Goal: Task Accomplishment & Management: Use online tool/utility

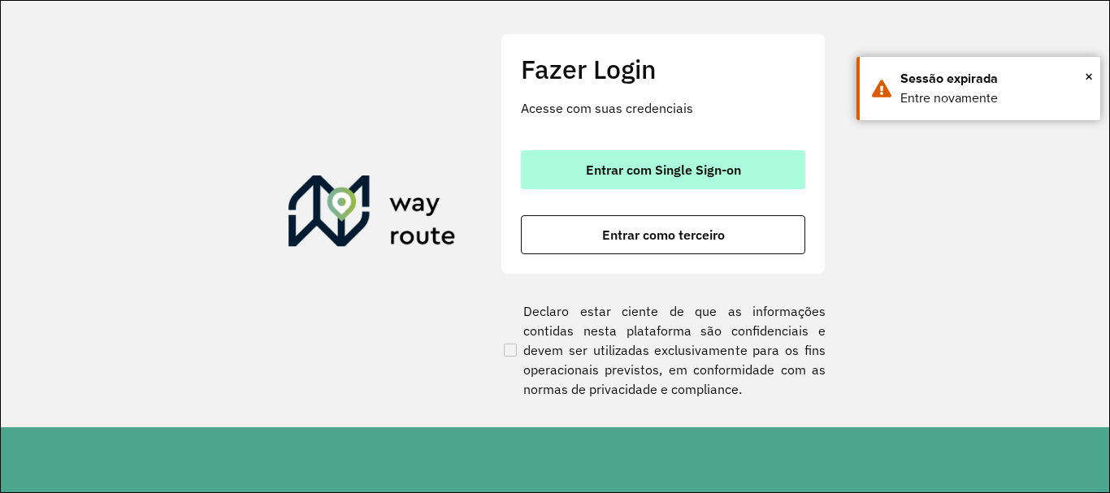
click at [778, 186] on button "Entrar com Single Sign-on" at bounding box center [663, 169] width 284 height 39
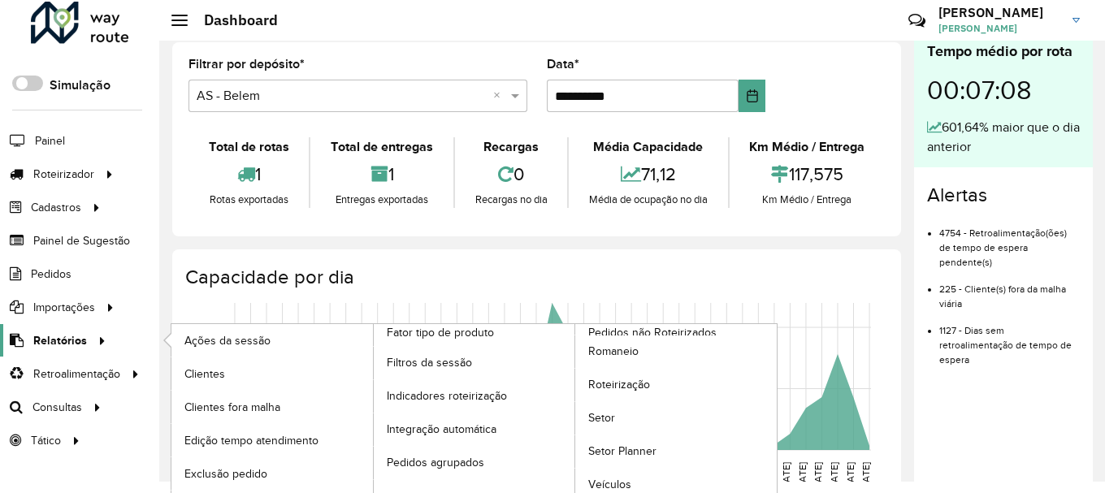
scroll to position [21, 0]
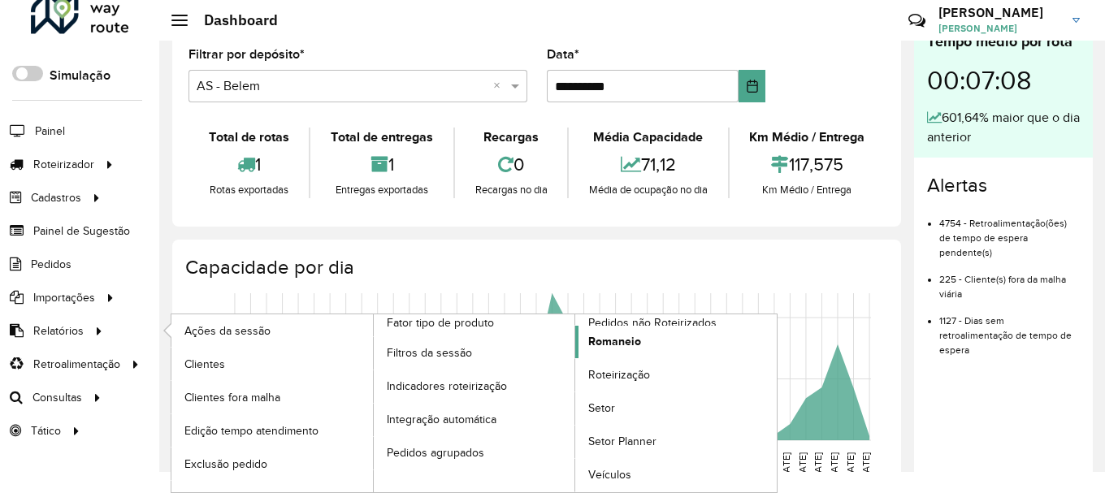
click at [605, 346] on span "Romaneio" at bounding box center [614, 341] width 53 height 17
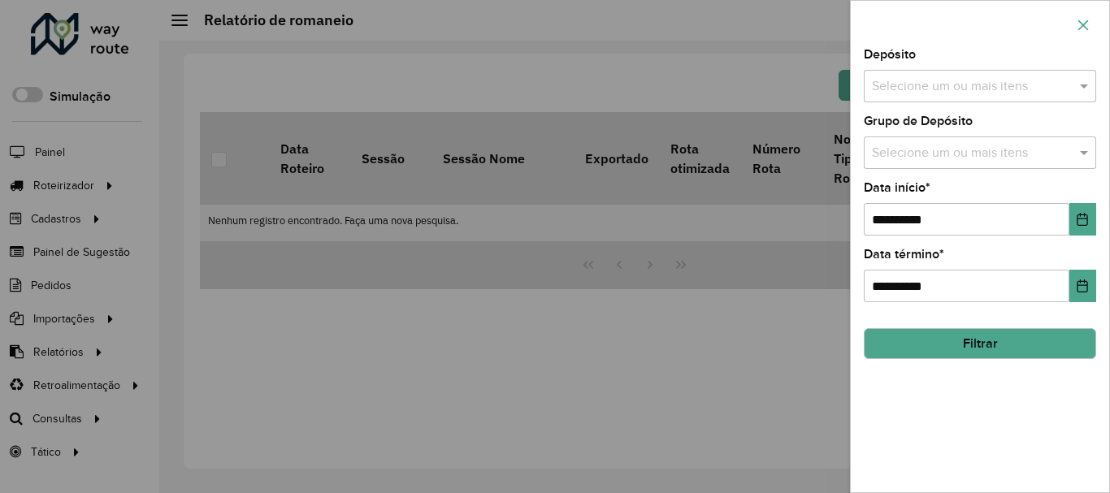
click at [1081, 29] on icon "button" at bounding box center [1083, 25] width 13 height 13
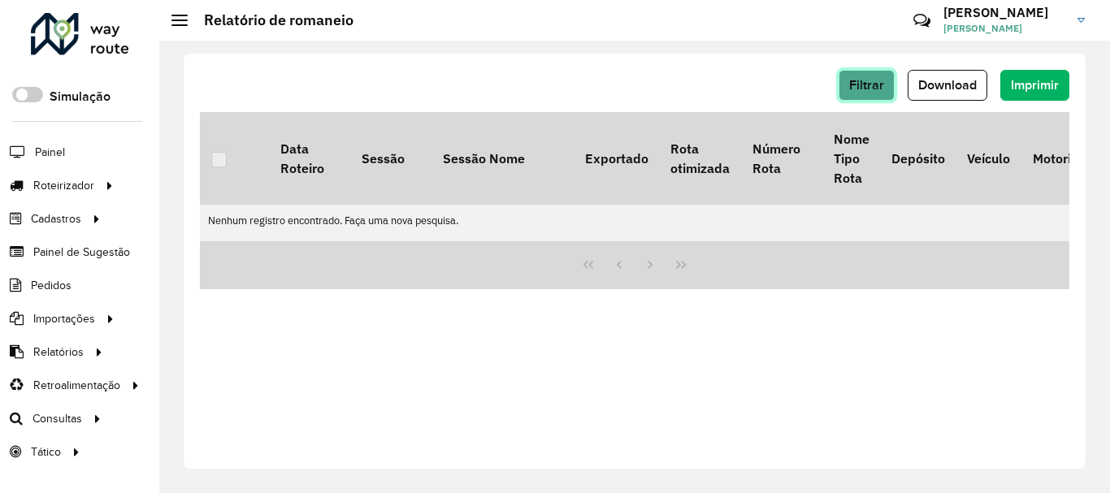
click at [852, 75] on button "Filtrar" at bounding box center [867, 85] width 56 height 31
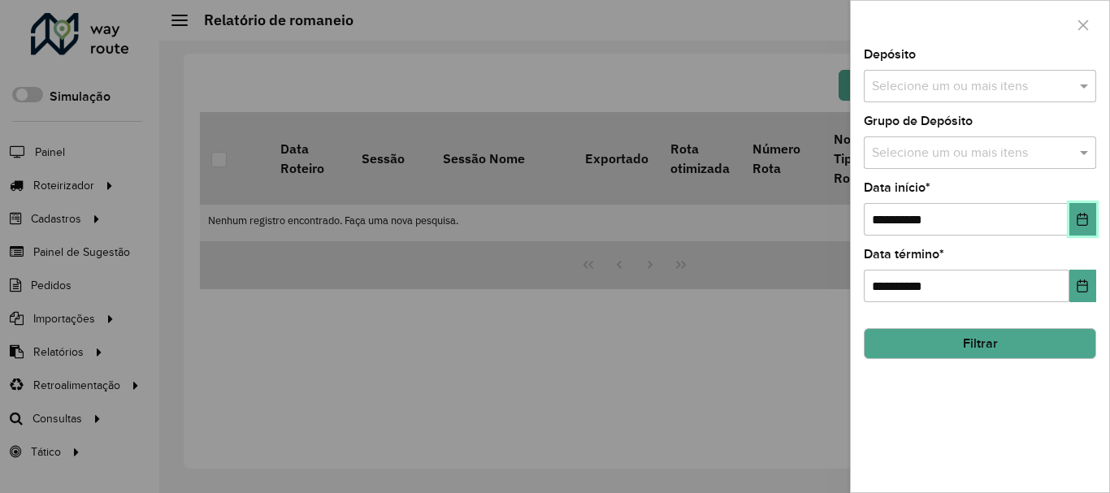
click at [1090, 219] on button "Choose Date" at bounding box center [1082, 219] width 27 height 33
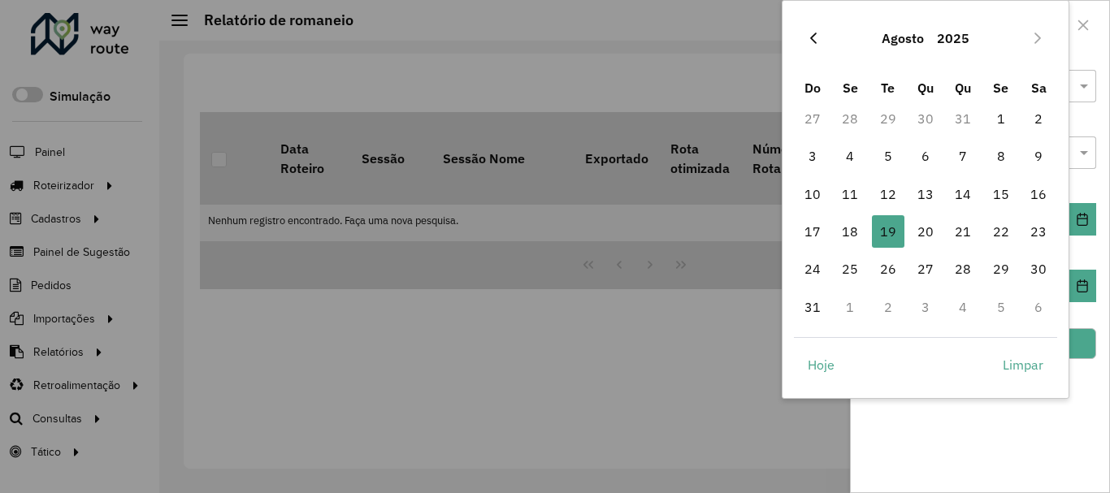
click at [808, 32] on icon "Previous Month" at bounding box center [813, 38] width 13 height 13
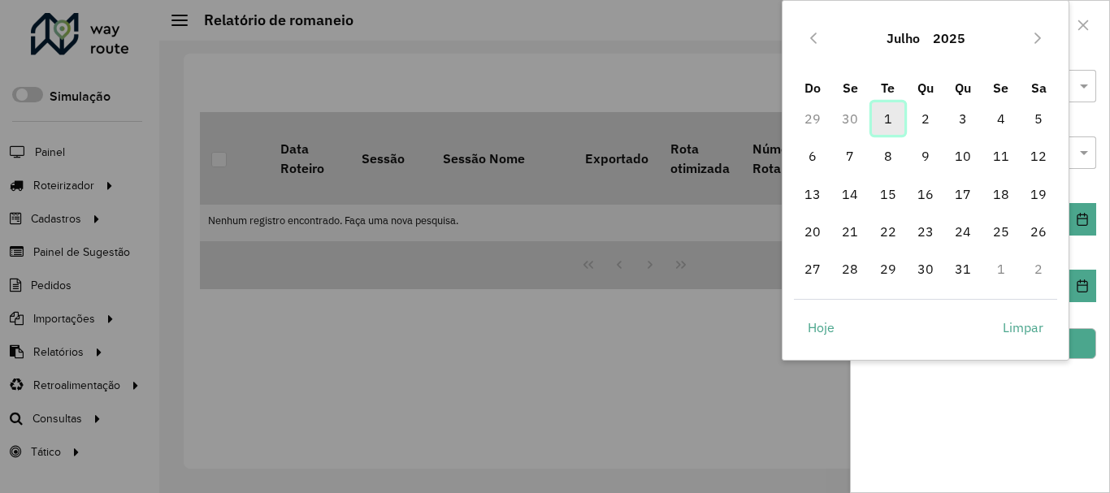
click at [897, 123] on span "1" at bounding box center [888, 118] width 33 height 33
type input "**********"
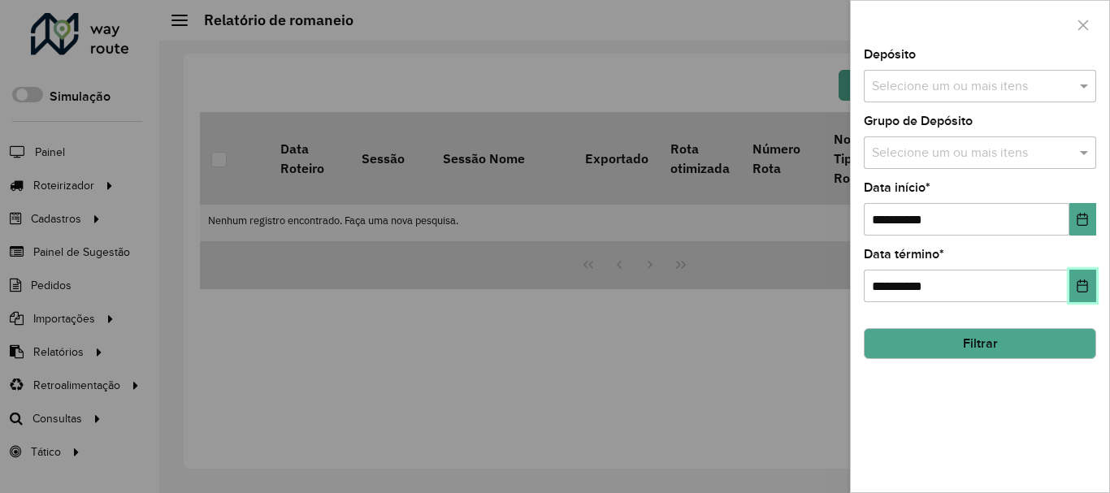
click at [1086, 288] on icon "Choose Date" at bounding box center [1082, 286] width 13 height 13
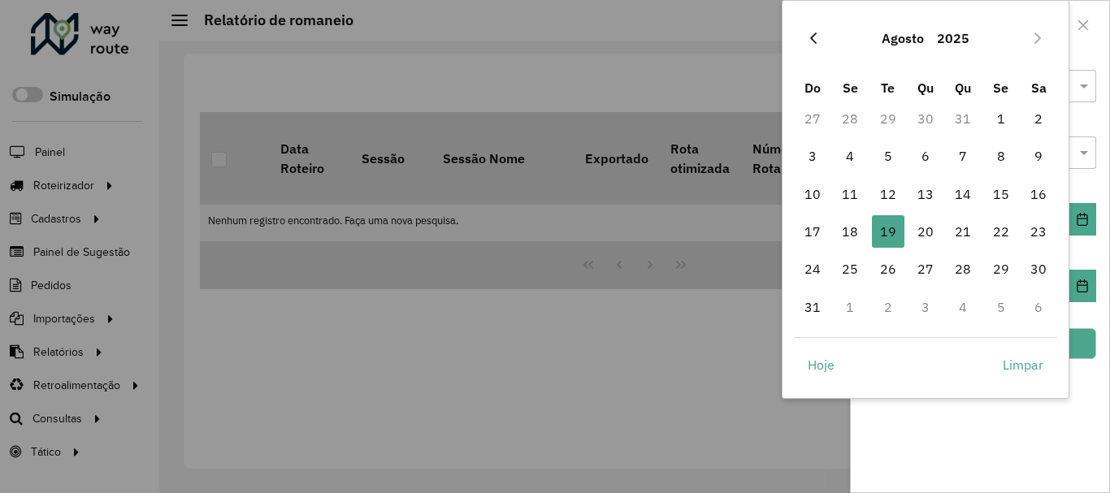
click at [817, 41] on icon "Previous Month" at bounding box center [813, 38] width 13 height 13
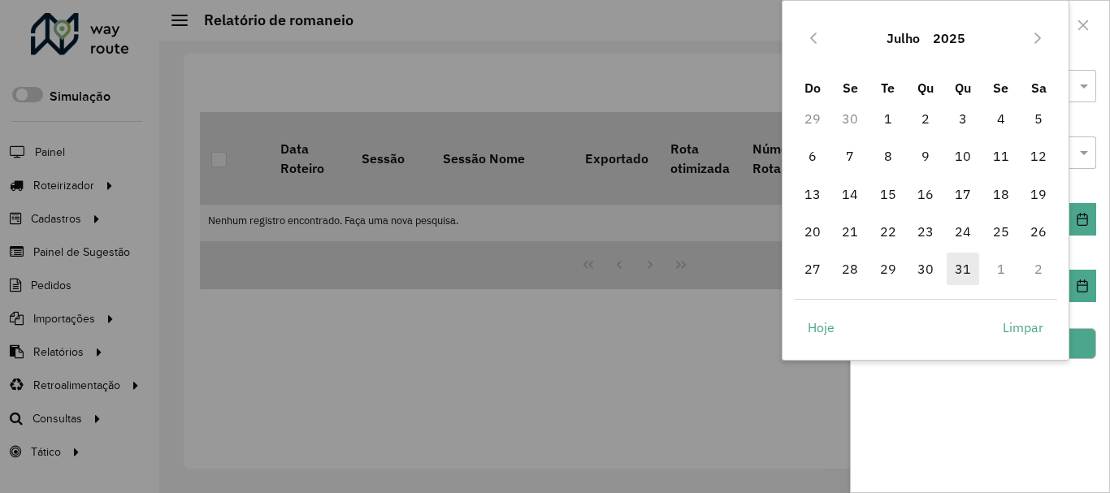
click at [956, 266] on span "31" at bounding box center [963, 269] width 33 height 33
type input "**********"
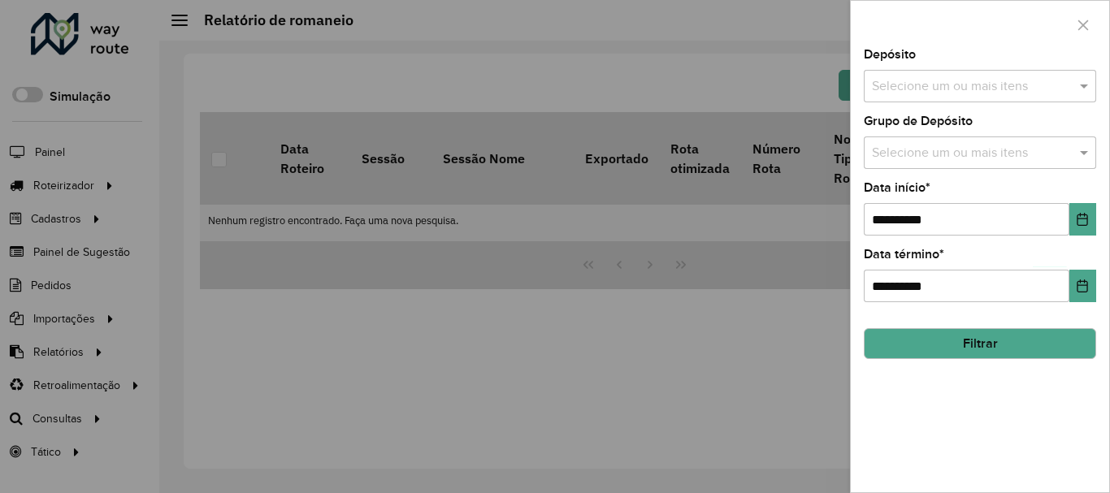
click at [1033, 343] on button "Filtrar" at bounding box center [980, 343] width 232 height 31
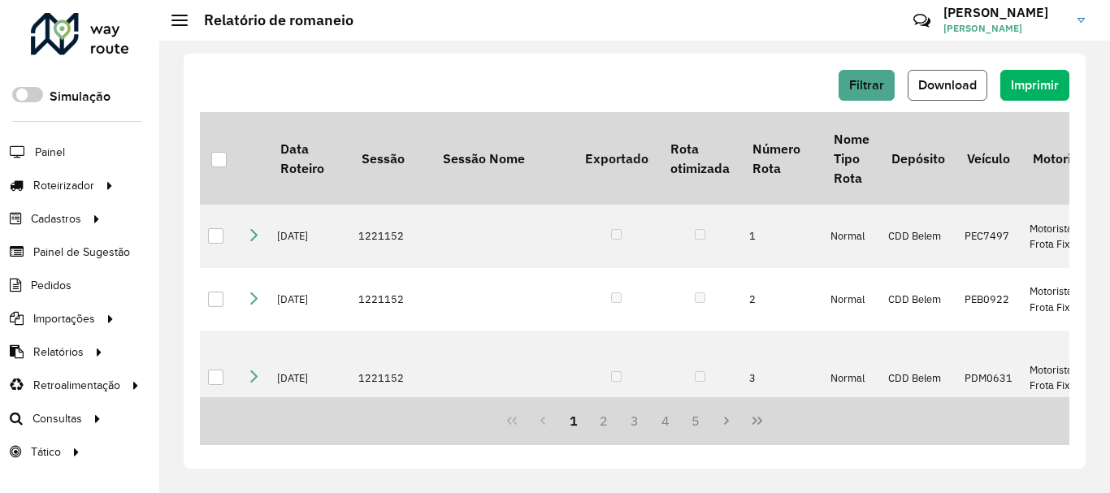
click at [939, 89] on span "Download" at bounding box center [947, 85] width 59 height 14
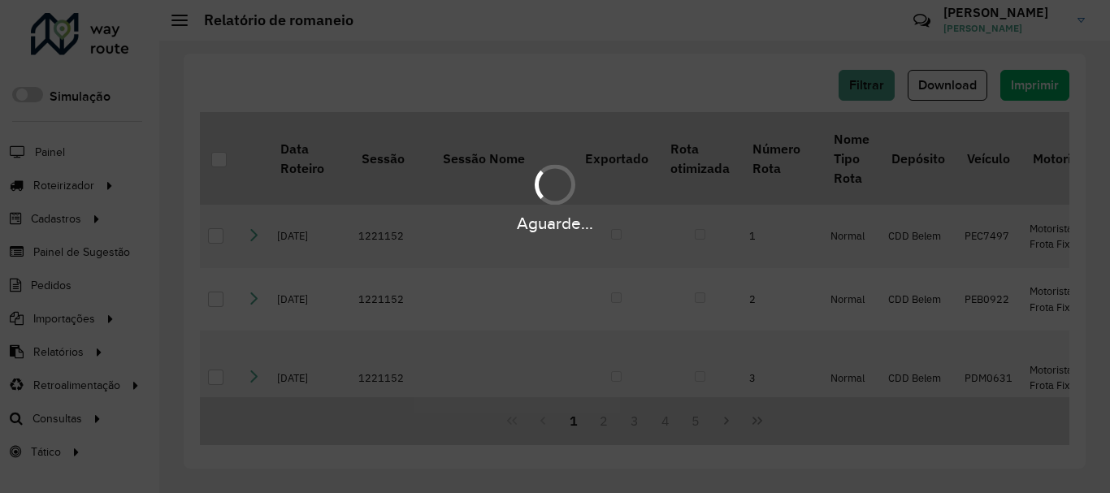
drag, startPoint x: 670, startPoint y: 115, endPoint x: 631, endPoint y: 36, distance: 88.3
click at [631, 36] on div "Aguarde..." at bounding box center [555, 246] width 1110 height 493
click at [597, 200] on div "Aguarde..." at bounding box center [555, 196] width 1110 height 77
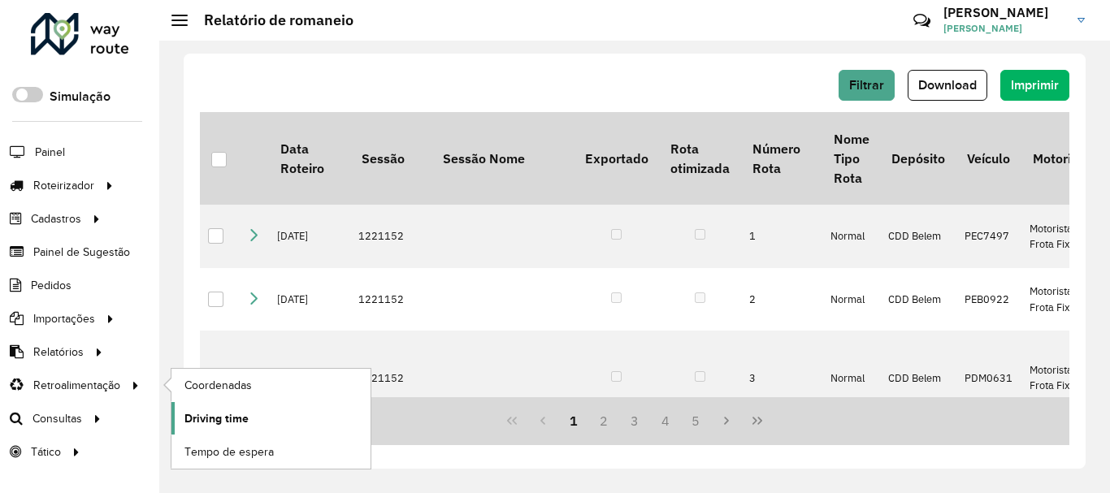
click at [222, 418] on span "Driving time" at bounding box center [216, 418] width 64 height 17
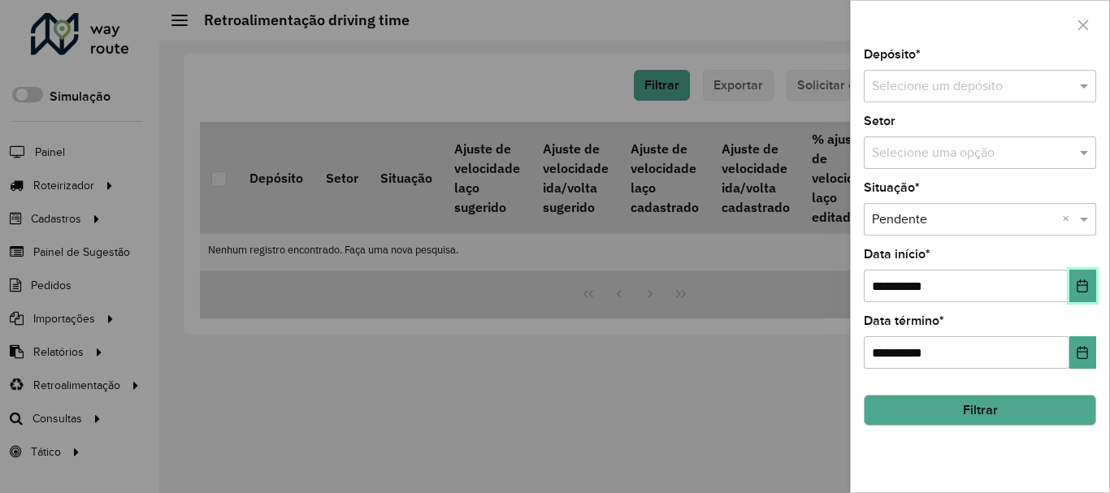
click at [1087, 284] on icon "Choose Date" at bounding box center [1082, 286] width 11 height 13
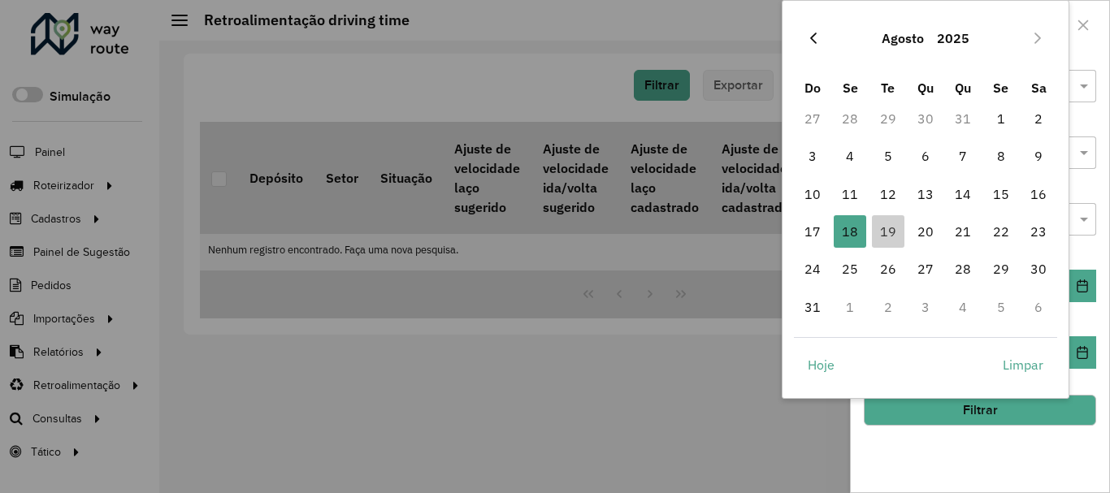
click at [817, 37] on icon "Previous Month" at bounding box center [813, 38] width 13 height 13
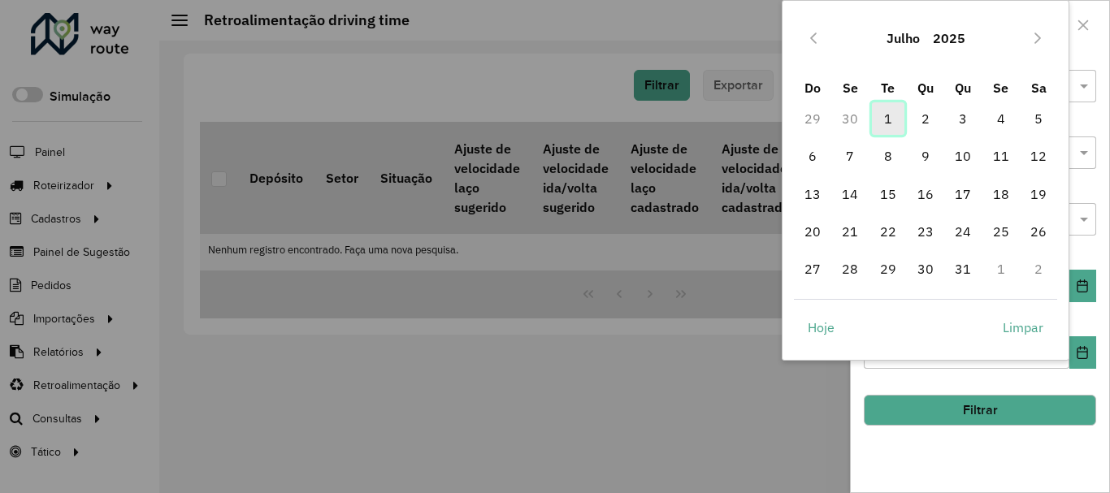
click at [888, 114] on span "1" at bounding box center [888, 118] width 33 height 33
type input "**********"
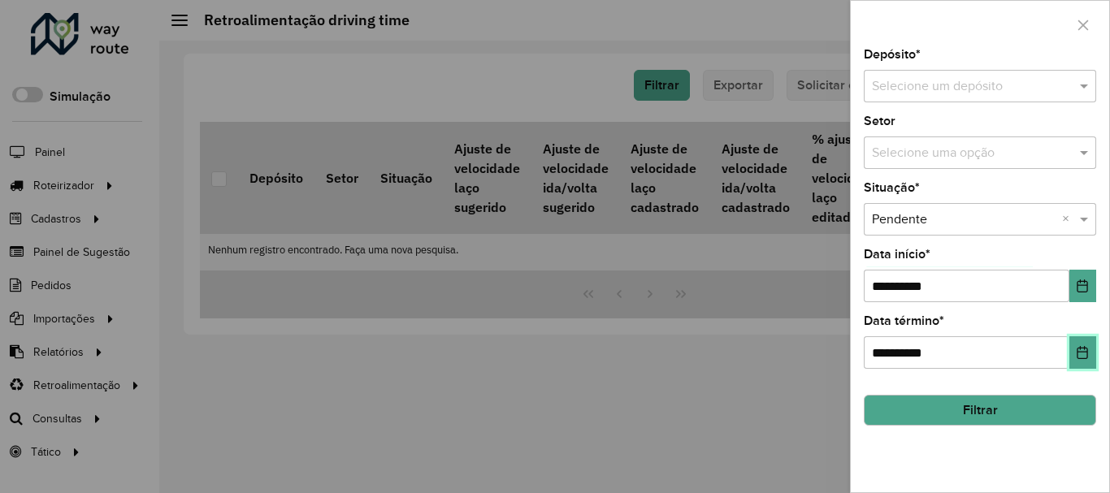
click at [1077, 357] on icon "Choose Date" at bounding box center [1082, 352] width 13 height 13
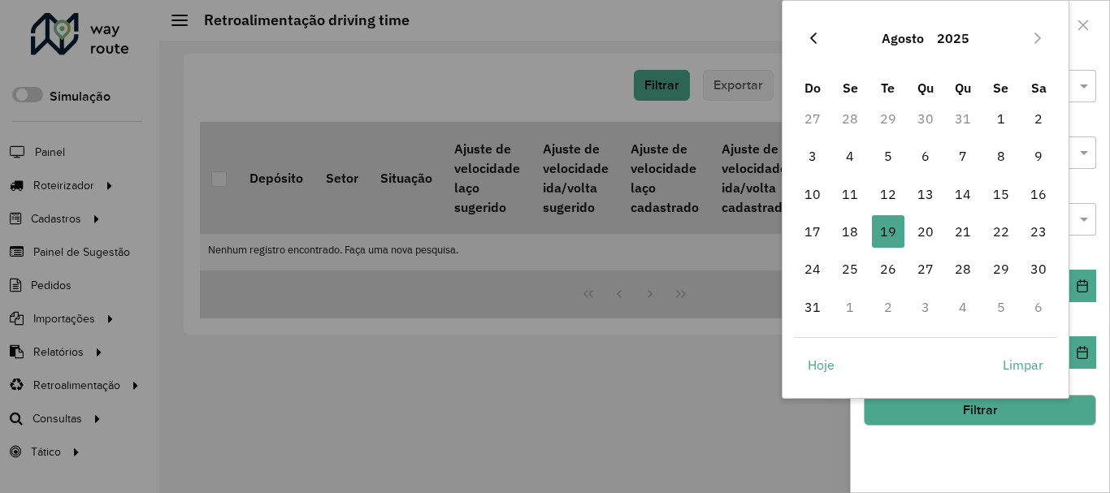
click at [811, 34] on icon "Previous Month" at bounding box center [813, 38] width 13 height 13
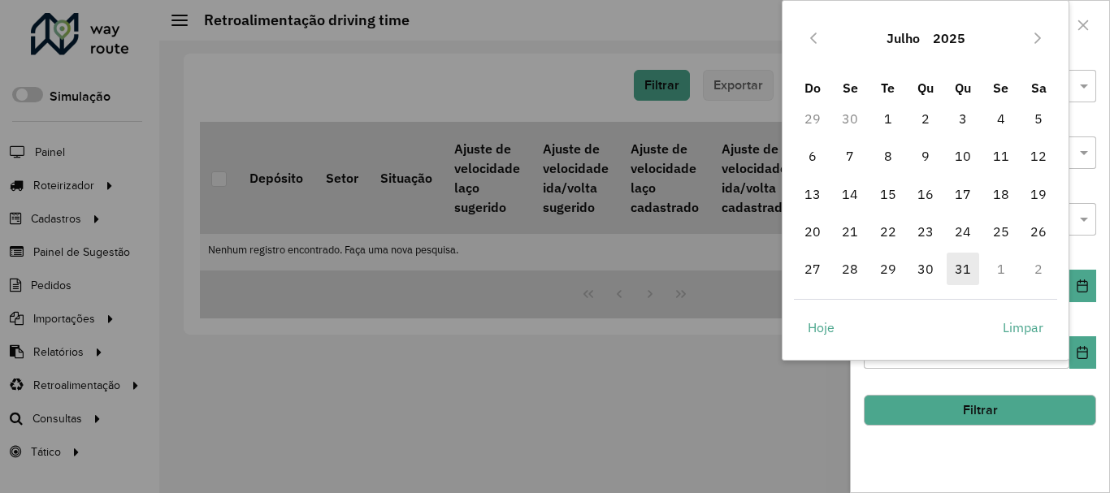
click at [951, 273] on span "31" at bounding box center [963, 269] width 33 height 33
type input "**********"
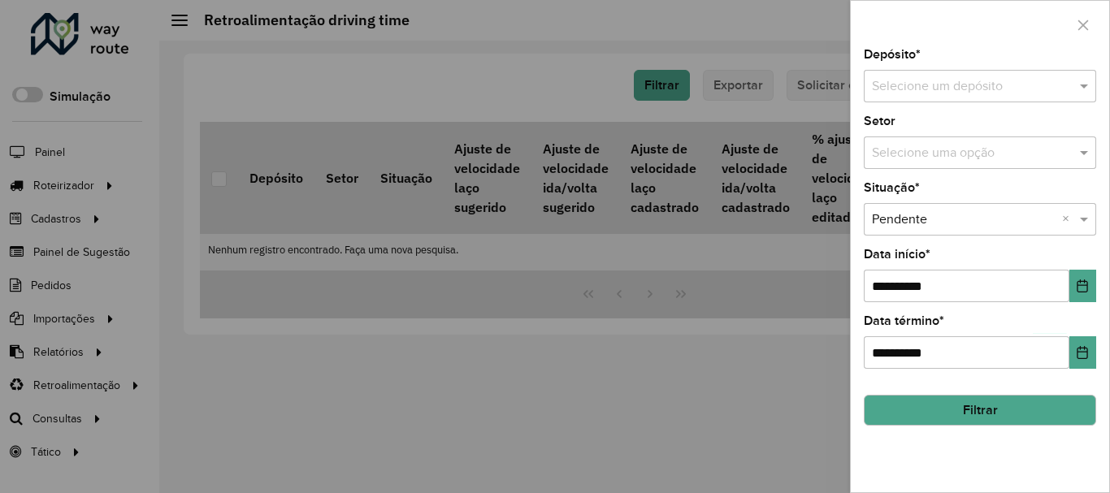
click at [960, 409] on button "Filtrar" at bounding box center [980, 410] width 232 height 31
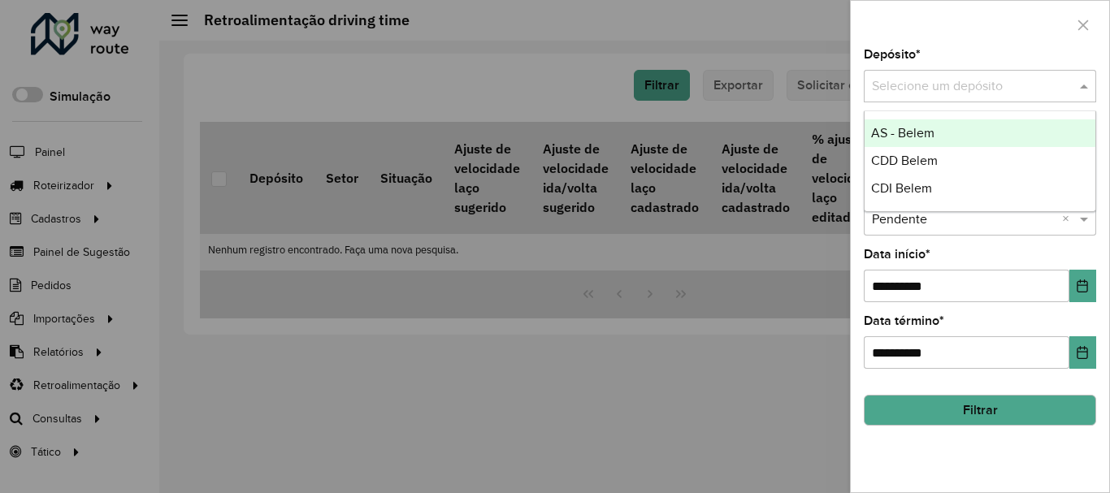
click at [984, 86] on input "text" at bounding box center [964, 87] width 184 height 20
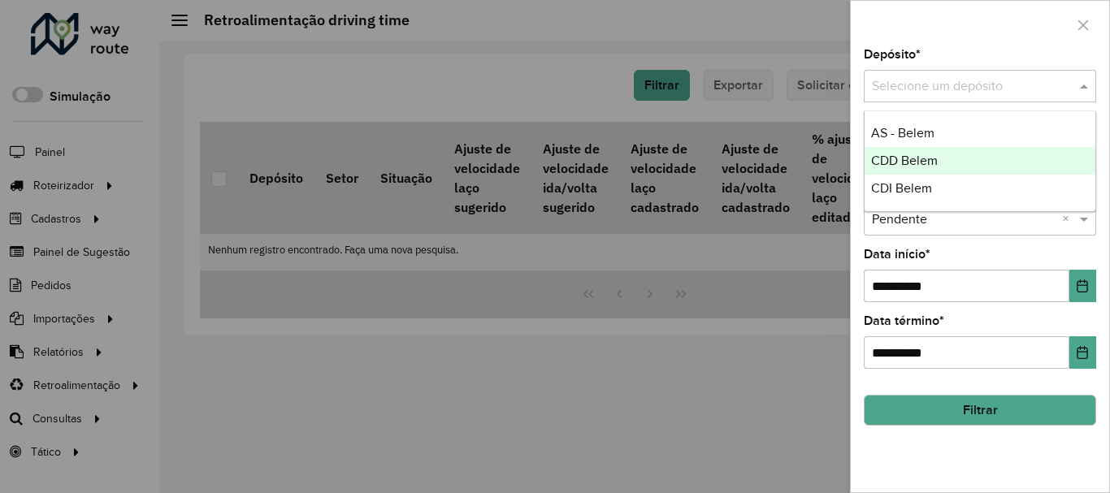
click at [932, 155] on span "CDD Belem" at bounding box center [904, 161] width 67 height 14
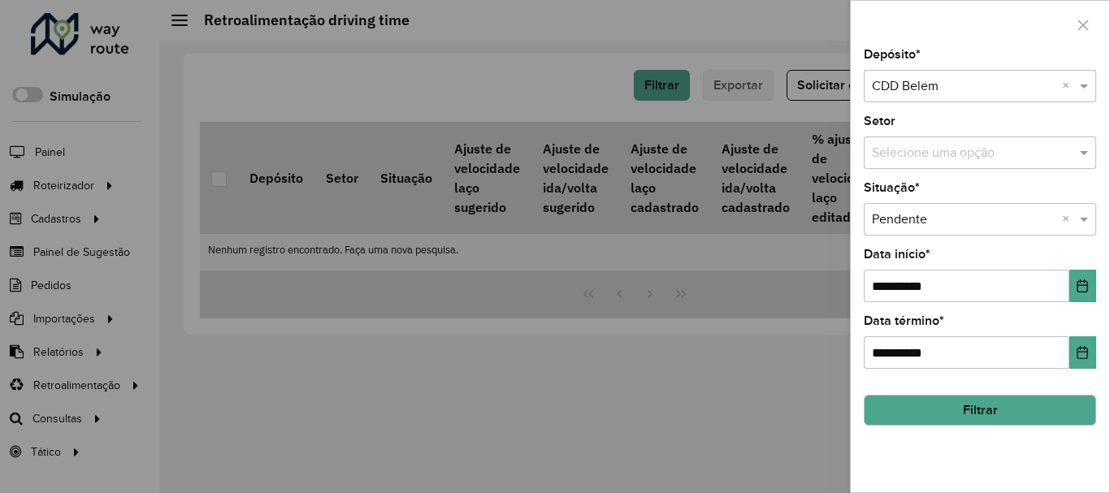
click at [991, 402] on button "Filtrar" at bounding box center [980, 410] width 232 height 31
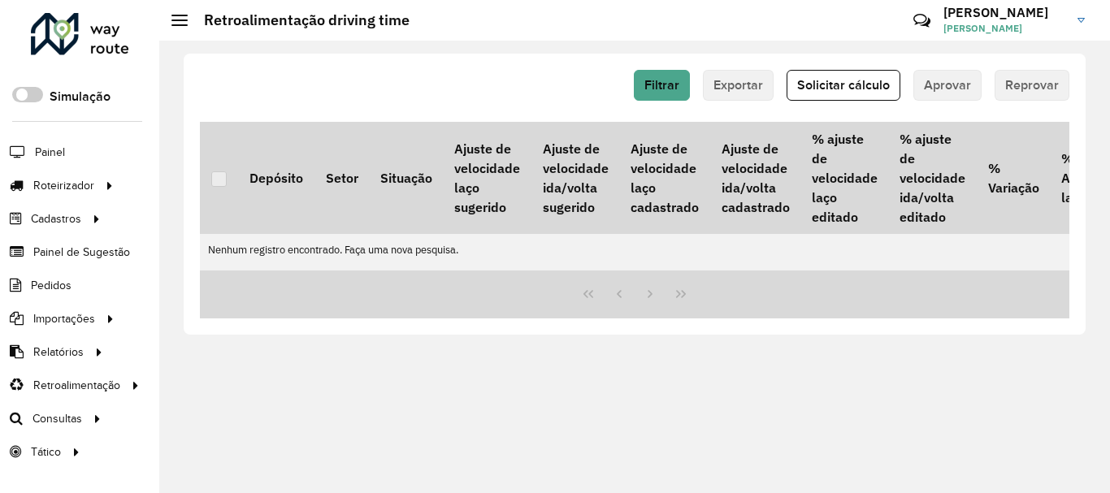
click at [652, 114] on div "Filtrar Exportar Solicitar cálculo Aprovar Reprovar Depósito Setor Situação Aju…" at bounding box center [635, 194] width 902 height 281
click at [669, 88] on span "Filtrar" at bounding box center [661, 85] width 35 height 14
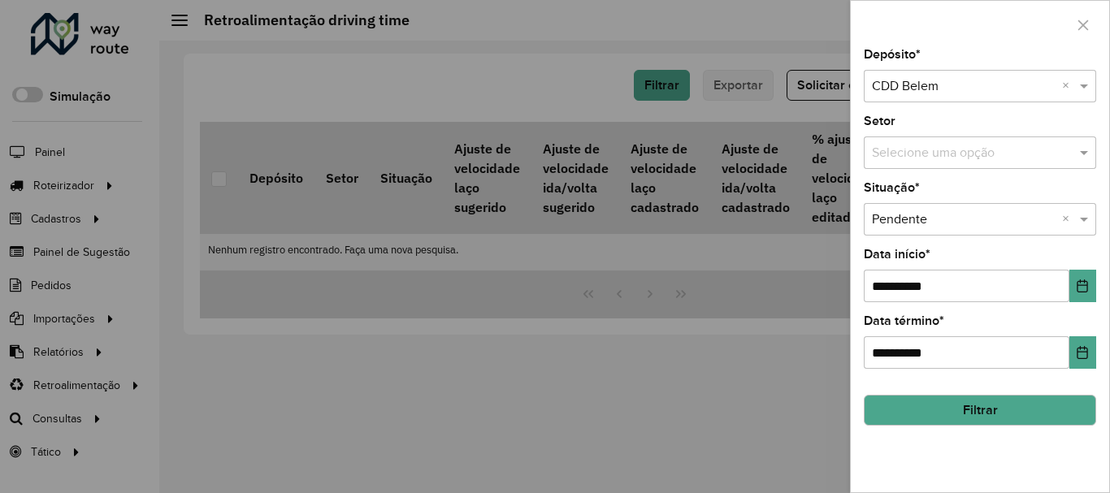
click at [999, 410] on button "Filtrar" at bounding box center [980, 410] width 232 height 31
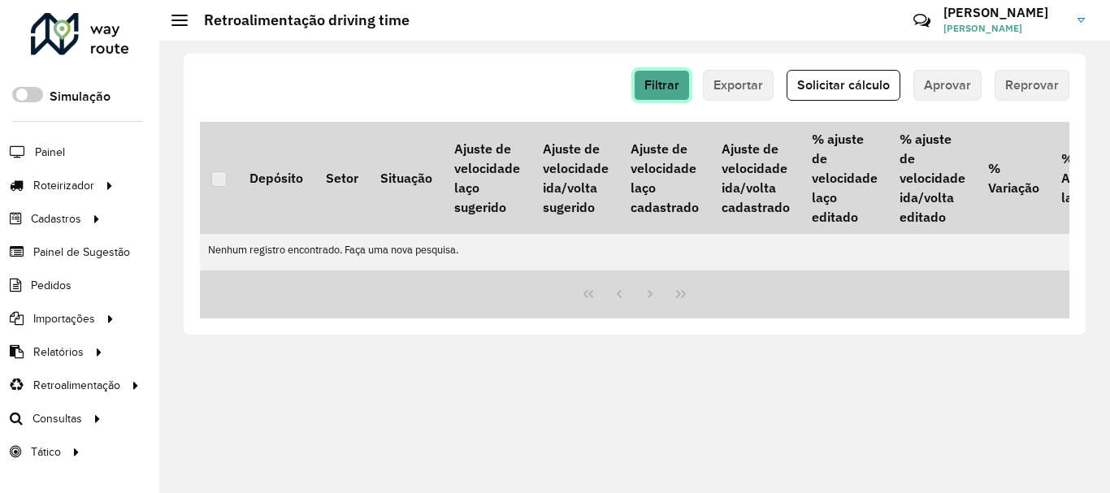
click at [671, 94] on button "Filtrar" at bounding box center [662, 85] width 56 height 31
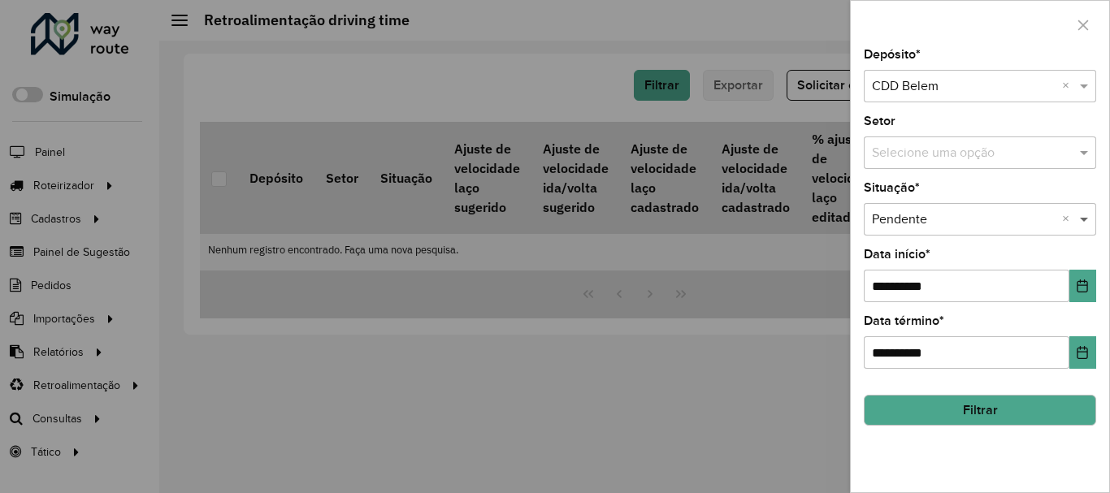
click at [1090, 226] on span at bounding box center [1086, 220] width 20 height 20
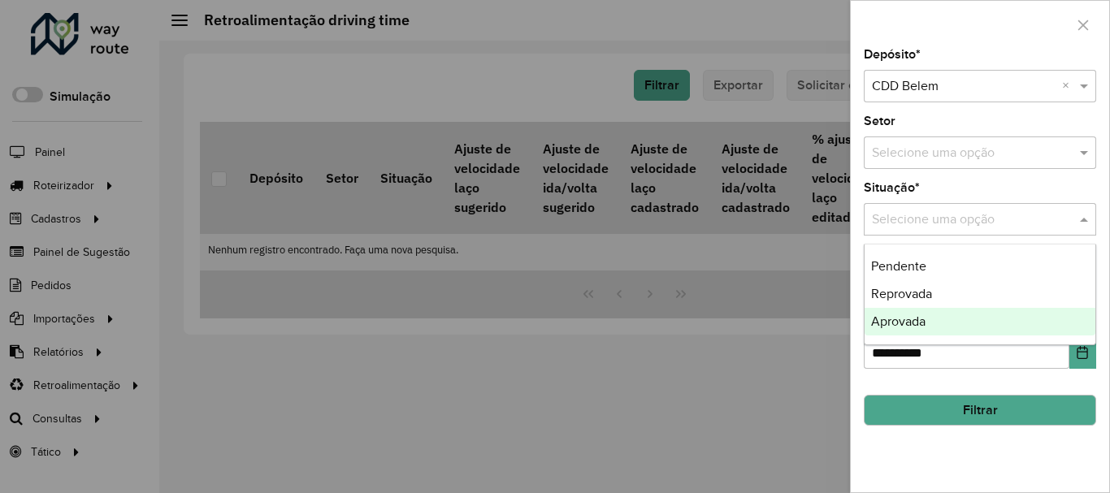
click at [939, 411] on button "Filtrar" at bounding box center [980, 410] width 232 height 31
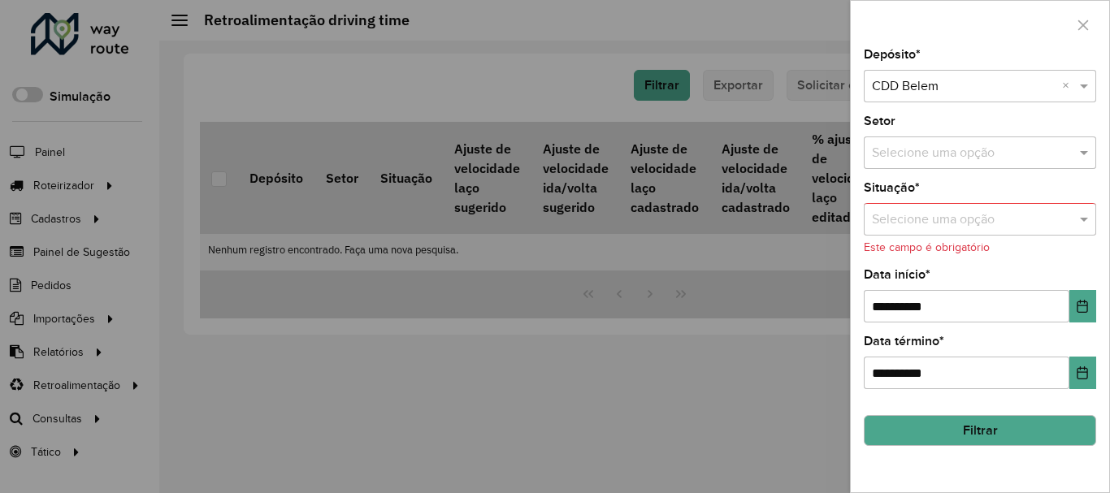
click at [947, 212] on input "text" at bounding box center [964, 220] width 184 height 20
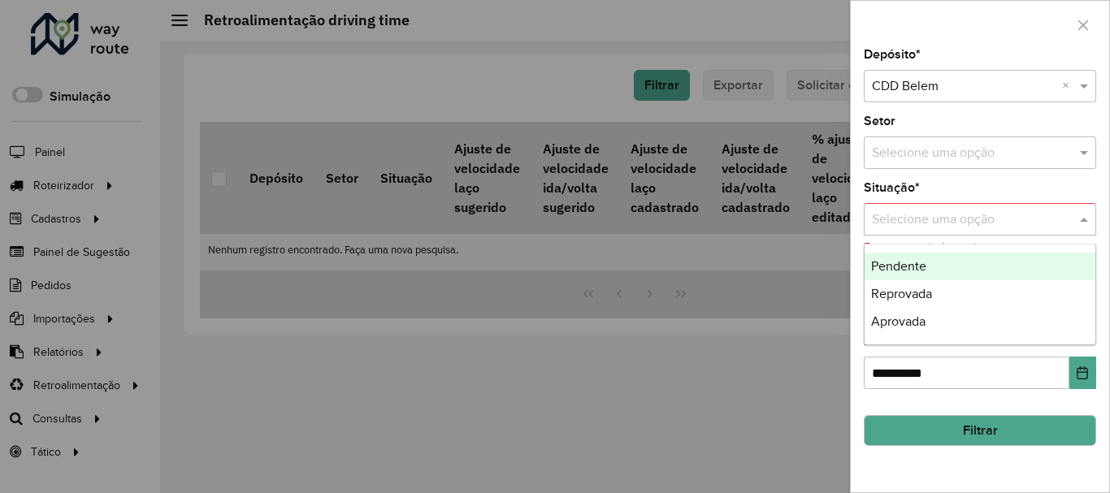
click at [686, 337] on div at bounding box center [555, 246] width 1110 height 493
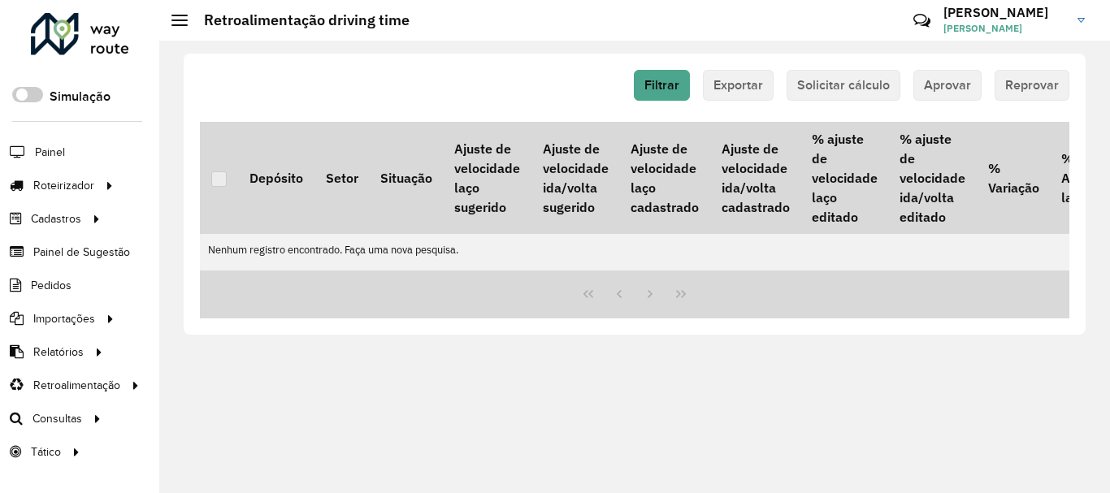
click at [774, 89] on hb-button "Exportar" at bounding box center [738, 85] width 71 height 31
click at [830, 89] on hb-button "Solicitar cálculo" at bounding box center [844, 85] width 114 height 31
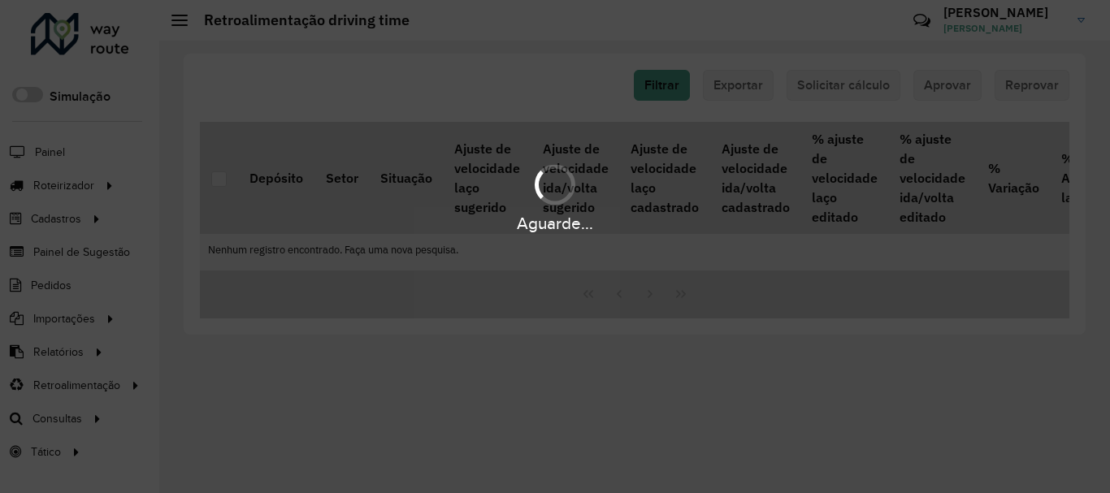
click at [674, 98] on div "Aguarde..." at bounding box center [555, 246] width 1110 height 493
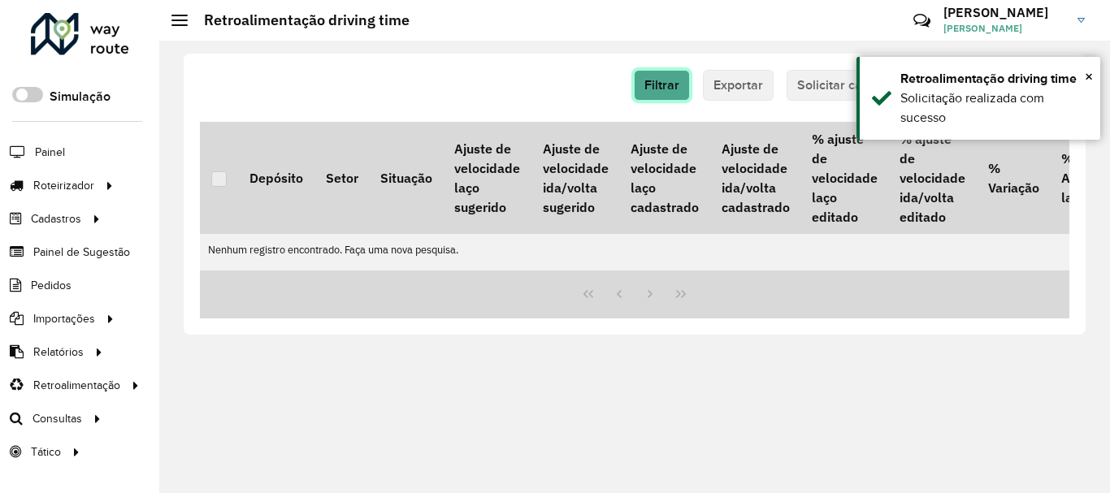
click at [650, 82] on span "Filtrar" at bounding box center [661, 85] width 35 height 14
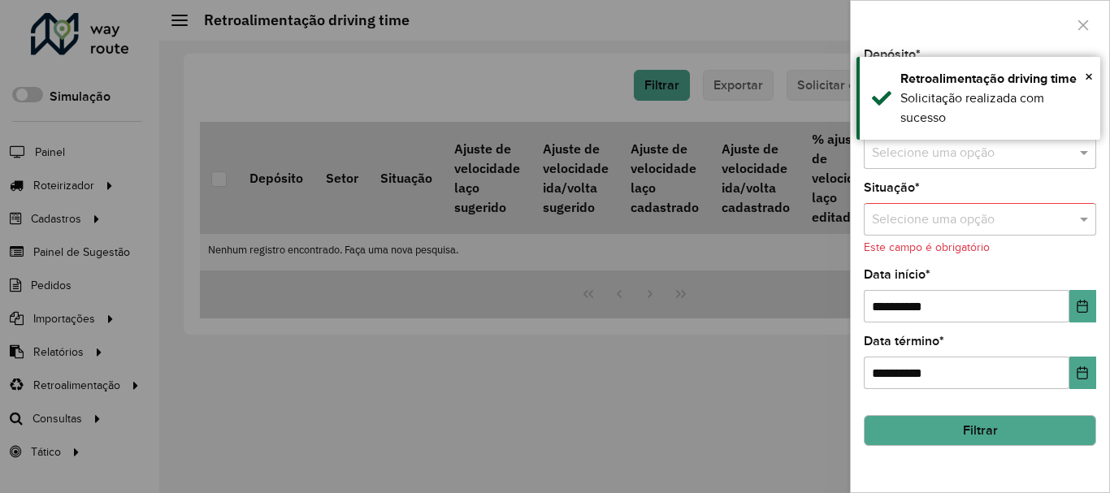
click at [977, 431] on button "Filtrar" at bounding box center [980, 430] width 232 height 31
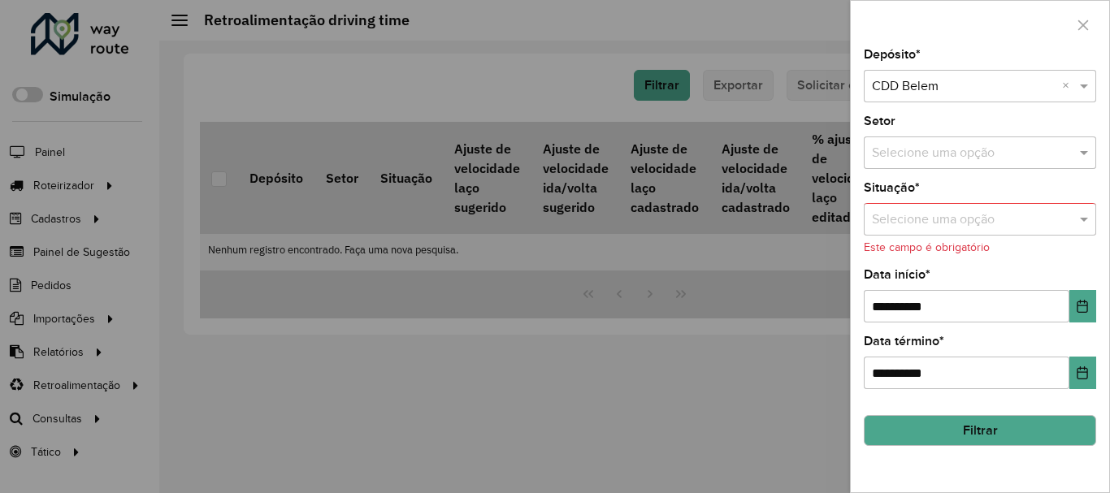
click at [985, 224] on input "text" at bounding box center [964, 220] width 184 height 20
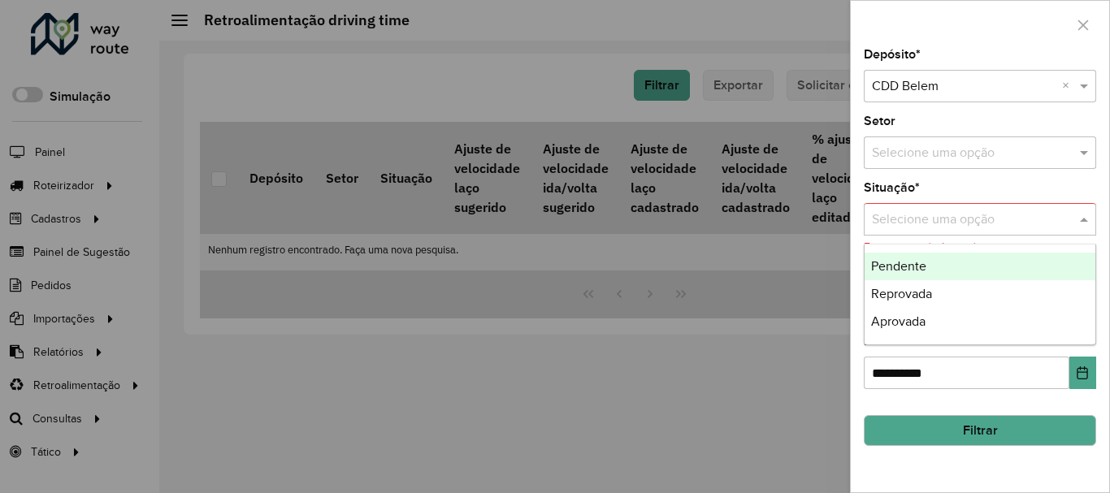
click at [926, 262] on div "Pendente" at bounding box center [980, 267] width 231 height 28
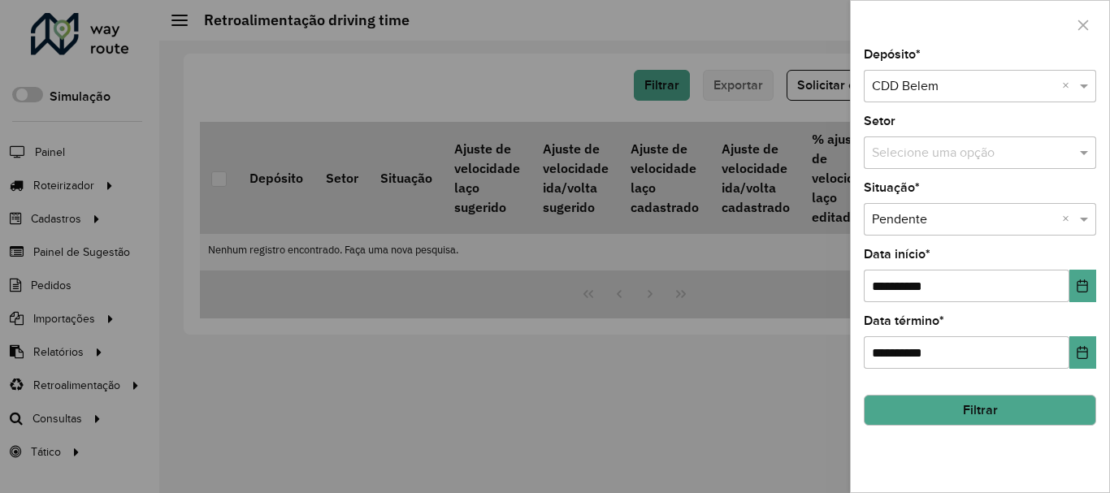
click at [933, 418] on button "Filtrar" at bounding box center [980, 410] width 232 height 31
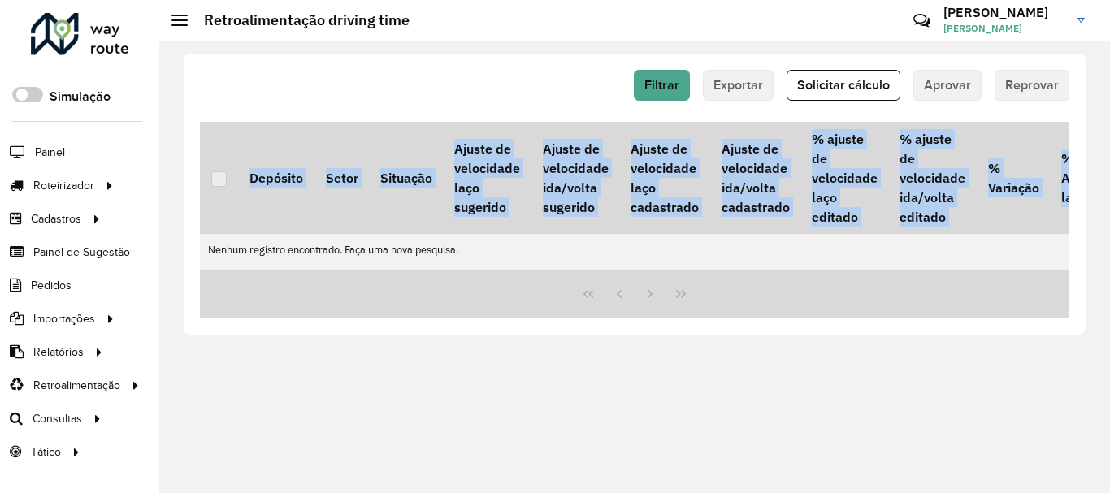
drag, startPoint x: 503, startPoint y: 280, endPoint x: 750, endPoint y: 271, distance: 247.2
click at [740, 271] on div "Depósito Setor Situação Ajuste de velocidade laço sugerido Ajuste de velocidade…" at bounding box center [634, 220] width 869 height 197
